Goal: Communication & Community: Answer question/provide support

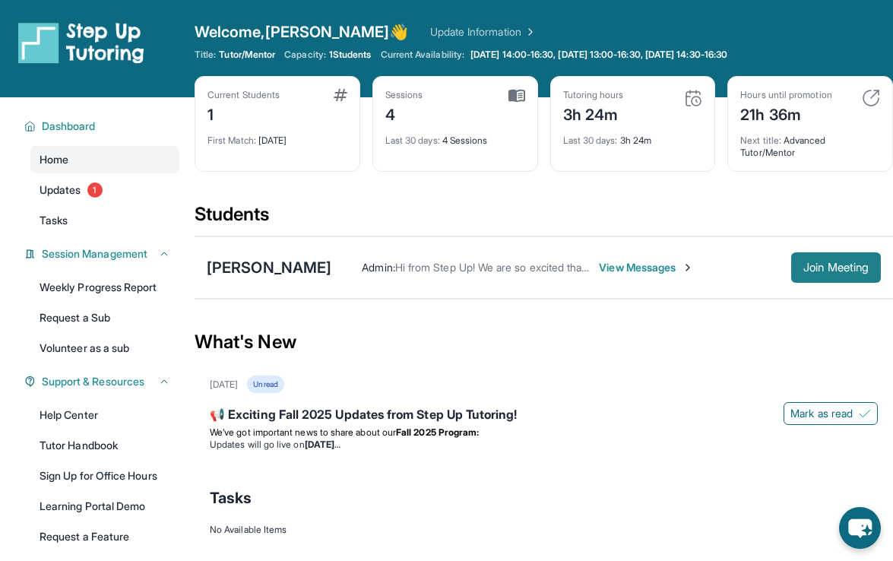
click at [806, 263] on span "Join Meeting" at bounding box center [836, 267] width 65 height 9
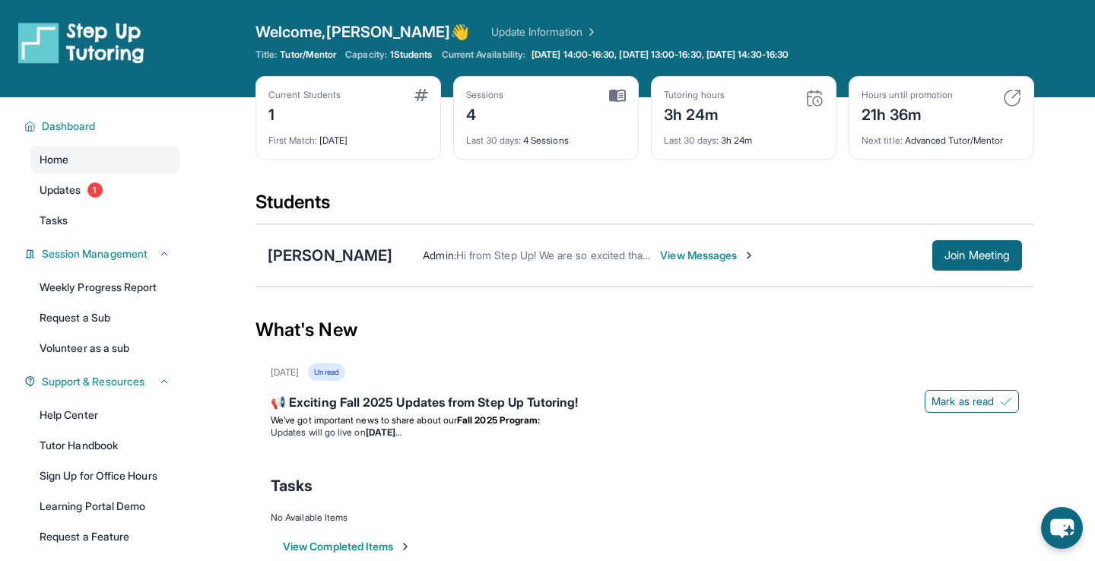
click at [310, 255] on div "[PERSON_NAME]" at bounding box center [330, 255] width 125 height 21
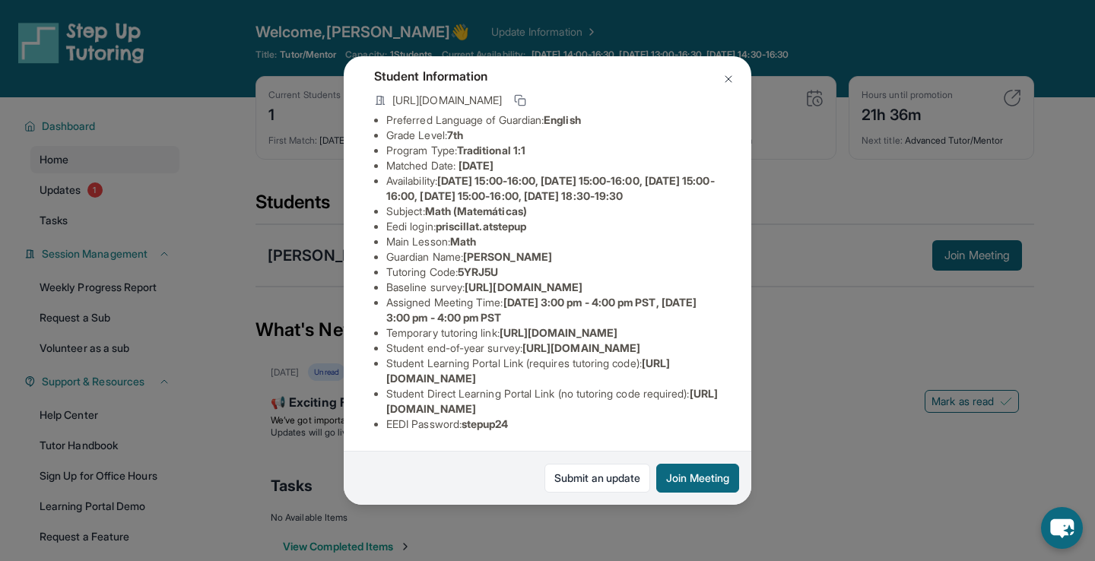
scroll to position [204, 0]
click at [447, 220] on span "priscillat.atstepup" at bounding box center [481, 226] width 90 height 13
drag, startPoint x: 443, startPoint y: 124, endPoint x: 541, endPoint y: 129, distance: 98.2
click at [541, 129] on ul "Preferred Language of Guardian: English Grade Level: 7th Program Type: Traditio…" at bounding box center [547, 272] width 347 height 319
click at [487, 205] on span "Math (Matemáticas)" at bounding box center [476, 211] width 102 height 13
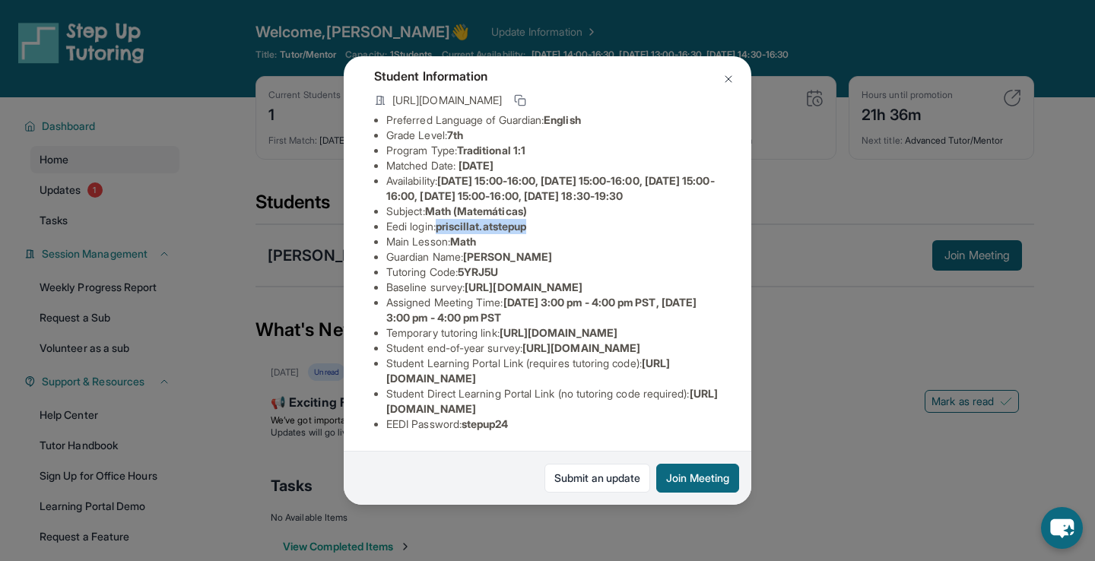
drag, startPoint x: 444, startPoint y: 122, endPoint x: 537, endPoint y: 123, distance: 92.8
click at [526, 220] on span "priscillat.atstepup" at bounding box center [481, 226] width 90 height 13
copy span "priscillat.atstepup"
